Goal: Information Seeking & Learning: Learn about a topic

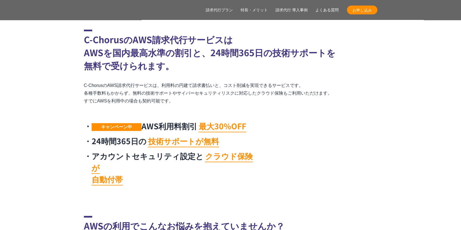
scroll to position [258, 0]
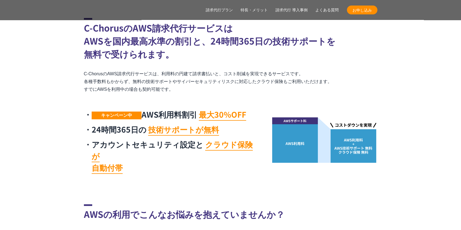
click at [150, 130] on mark "技術サポートが無料" at bounding box center [183, 130] width 71 height 12
drag, startPoint x: 145, startPoint y: 131, endPoint x: 216, endPoint y: 127, distance: 70.5
click at [217, 127] on li "24時間365日の 技術サポートが無料" at bounding box center [171, 130] width 175 height 12
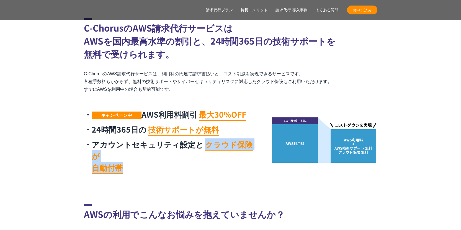
drag, startPoint x: 200, startPoint y: 145, endPoint x: 197, endPoint y: 158, distance: 13.2
click at [197, 158] on li "アカウントセキュリティ設定と クラウド保険が 自動付帯" at bounding box center [171, 156] width 175 height 35
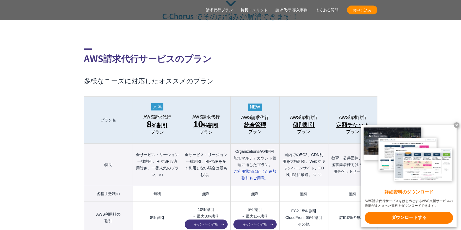
scroll to position [554, 0]
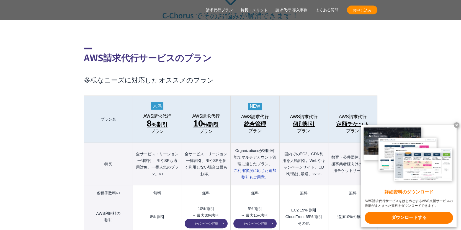
click at [455, 124] on x-t at bounding box center [457, 125] width 6 height 6
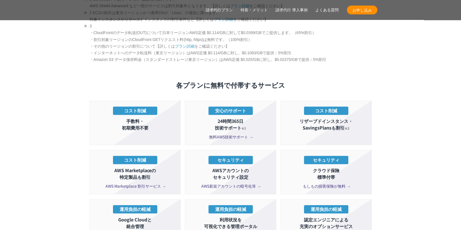
scroll to position [997, 0]
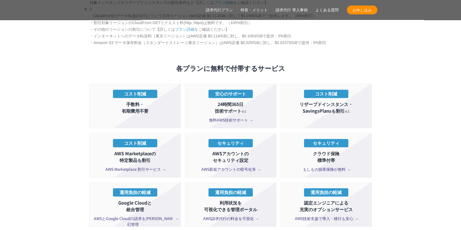
click at [278, 107] on ul "コスト削減 手数料・ 初期費用不要 安心のサポート 24時間365日 技術サポート ※1 無料AWS技術サポート コスト削減 リザーブドインスタンス・ Sav…" at bounding box center [230, 158] width 283 height 148
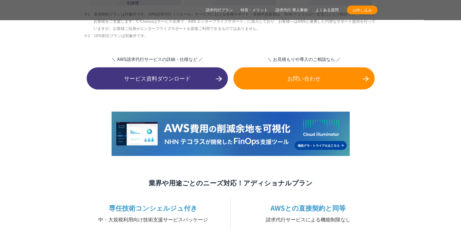
scroll to position [1330, 0]
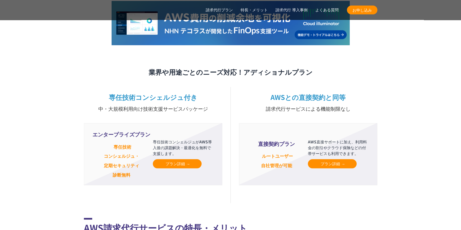
click at [322, 161] on span "プラン詳細" at bounding box center [332, 164] width 23 height 6
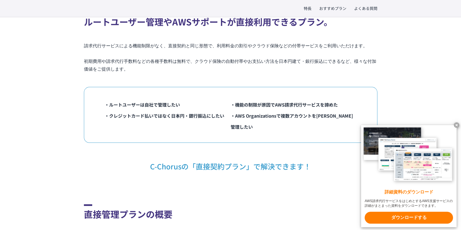
scroll to position [185, 0]
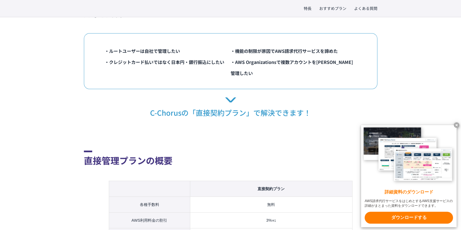
click at [458, 125] on x-t at bounding box center [457, 125] width 6 height 6
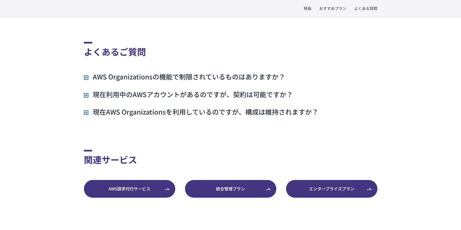
scroll to position [1182, 0]
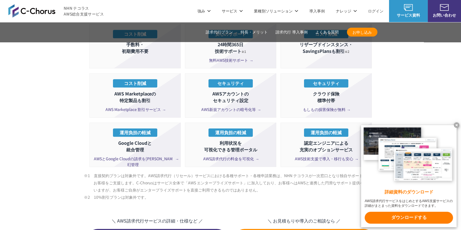
scroll to position [960, 0]
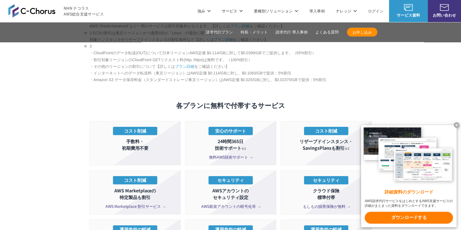
click at [456, 124] on x-t at bounding box center [457, 125] width 6 height 6
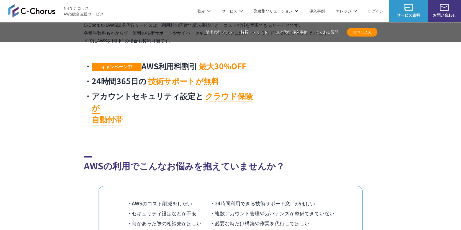
scroll to position [222, 0]
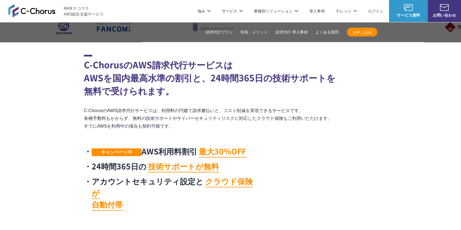
click at [33, 8] on img at bounding box center [31, 10] width 47 height 13
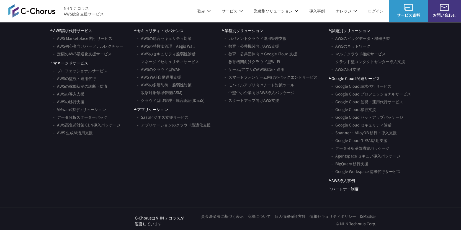
scroll to position [3305, 0]
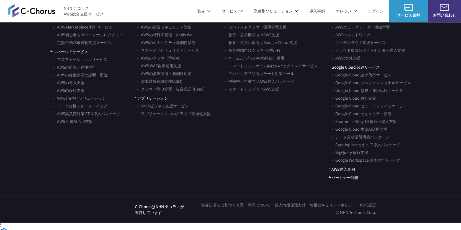
click at [325, 208] on link "情報セキュリティポリシー" at bounding box center [333, 205] width 47 height 6
